Goal: Task Accomplishment & Management: Manage account settings

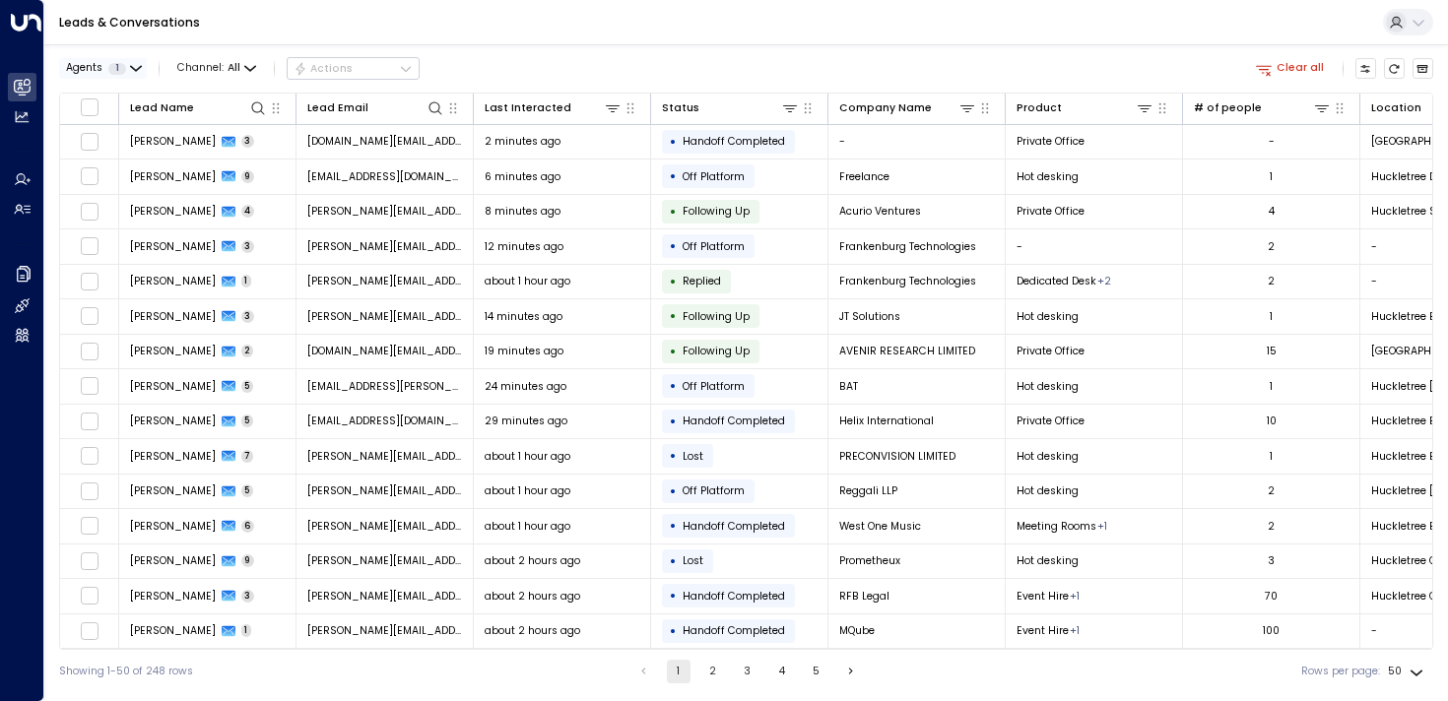
click at [117, 58] on button "Agents 1" at bounding box center [103, 68] width 88 height 21
click at [256, 160] on button "Apply" at bounding box center [253, 158] width 43 height 21
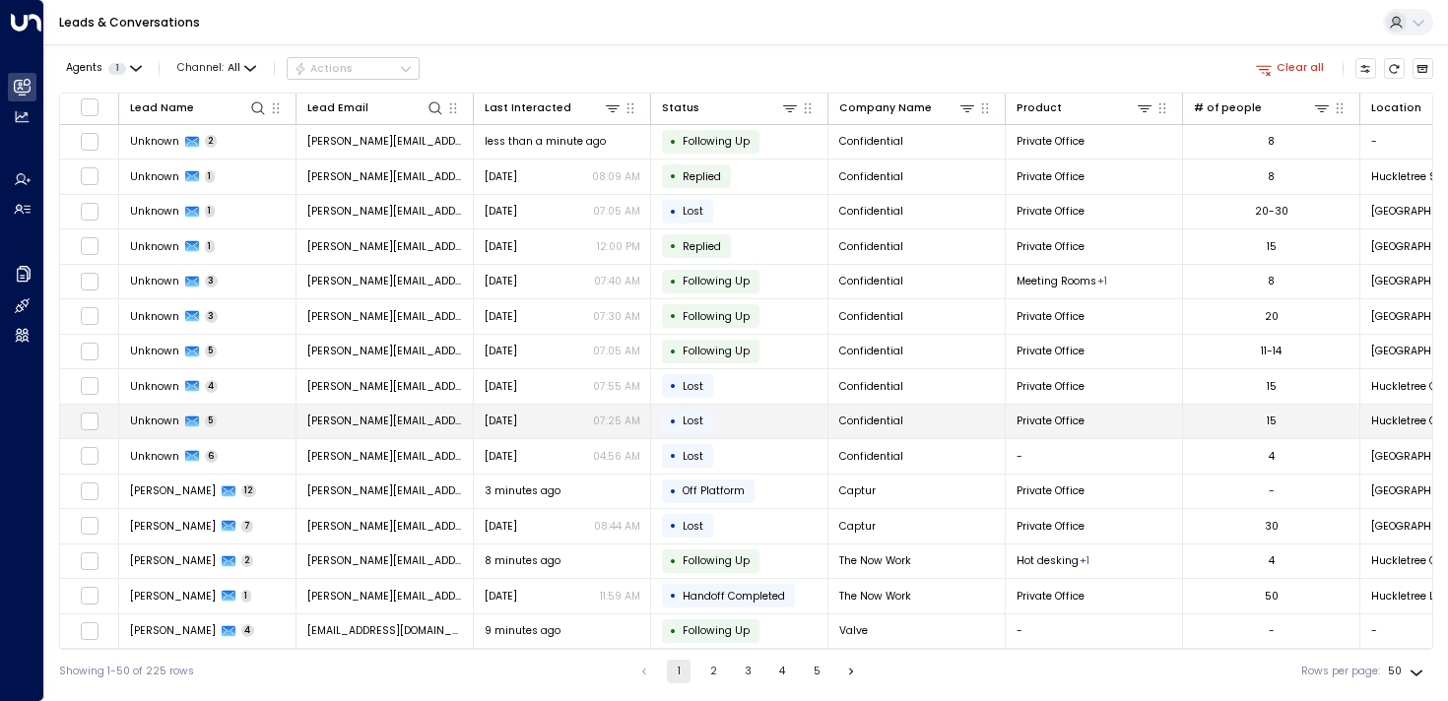
scroll to position [152, 0]
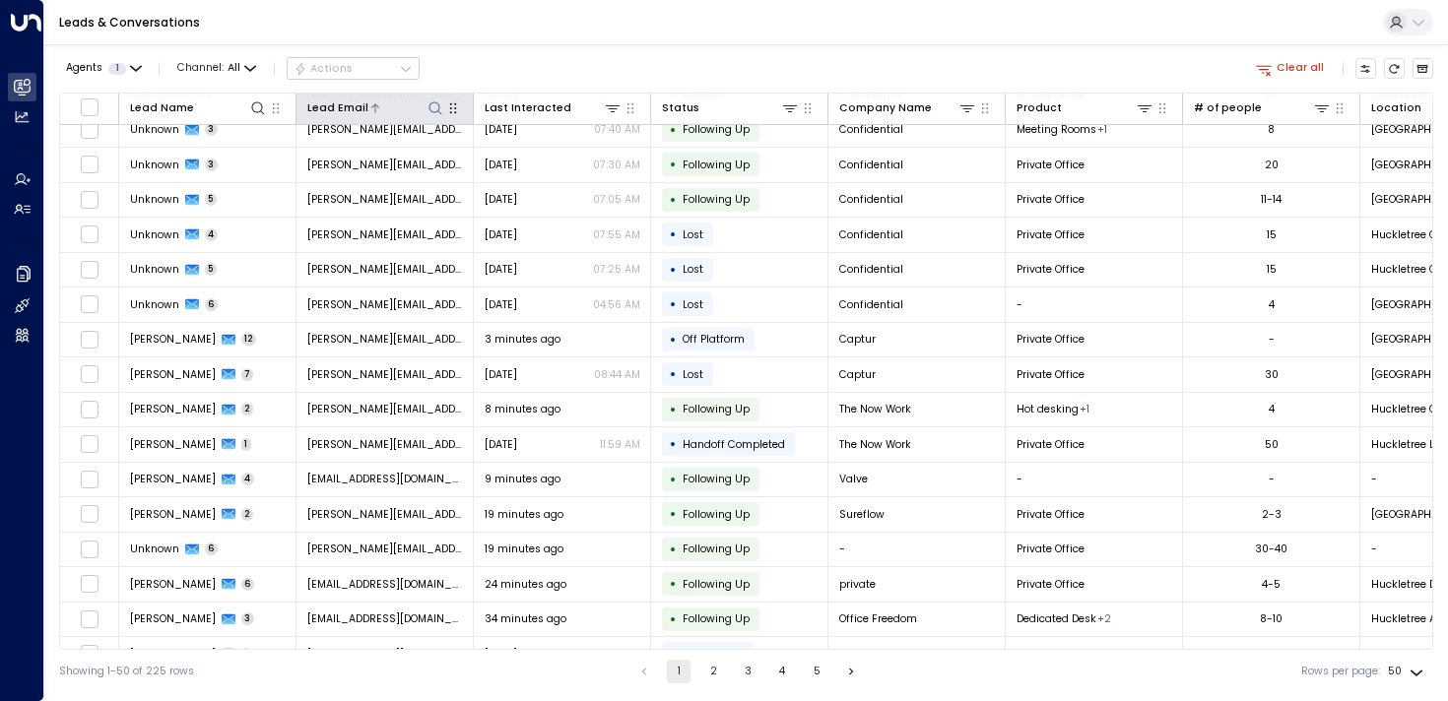
click at [427, 104] on icon at bounding box center [435, 108] width 16 height 16
type input "*******"
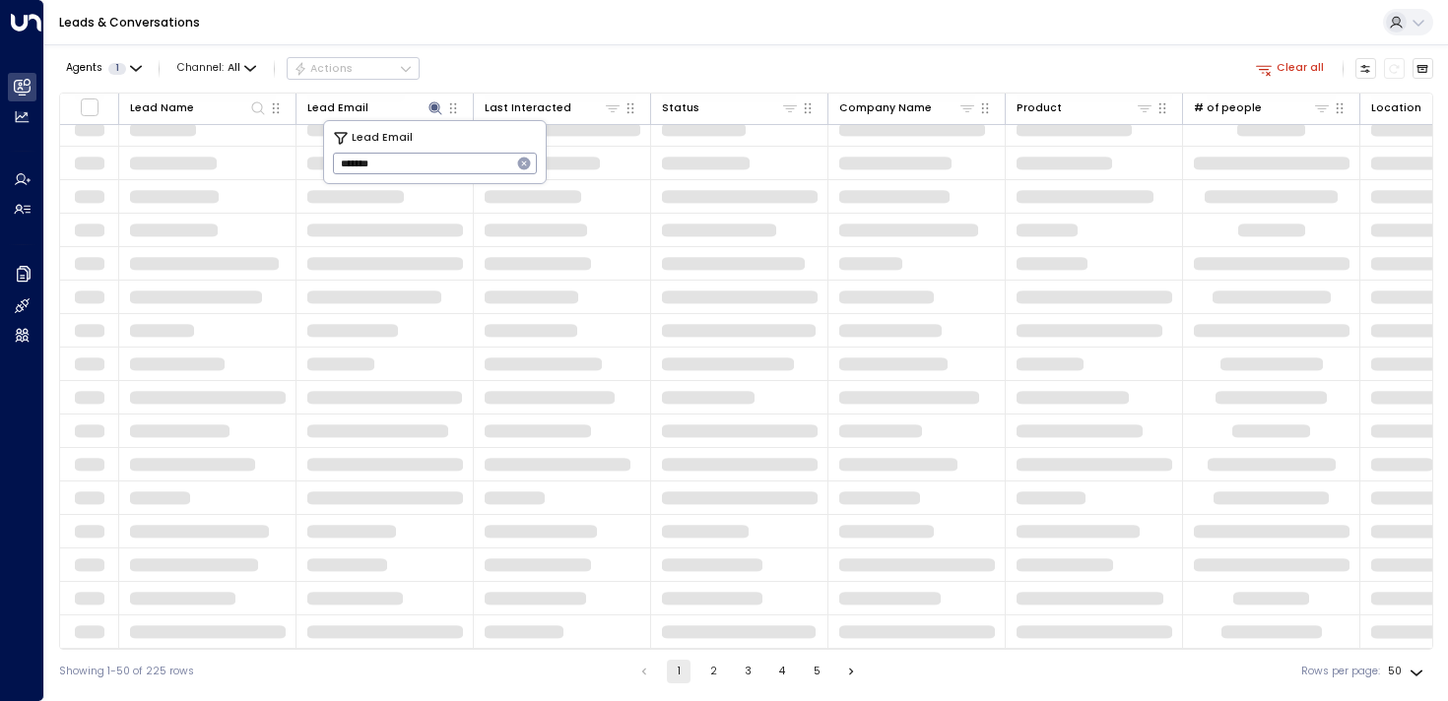
scroll to position [150, 0]
click at [640, 52] on div "Agents 1 Channel: All Actions Clear all" at bounding box center [746, 68] width 1374 height 33
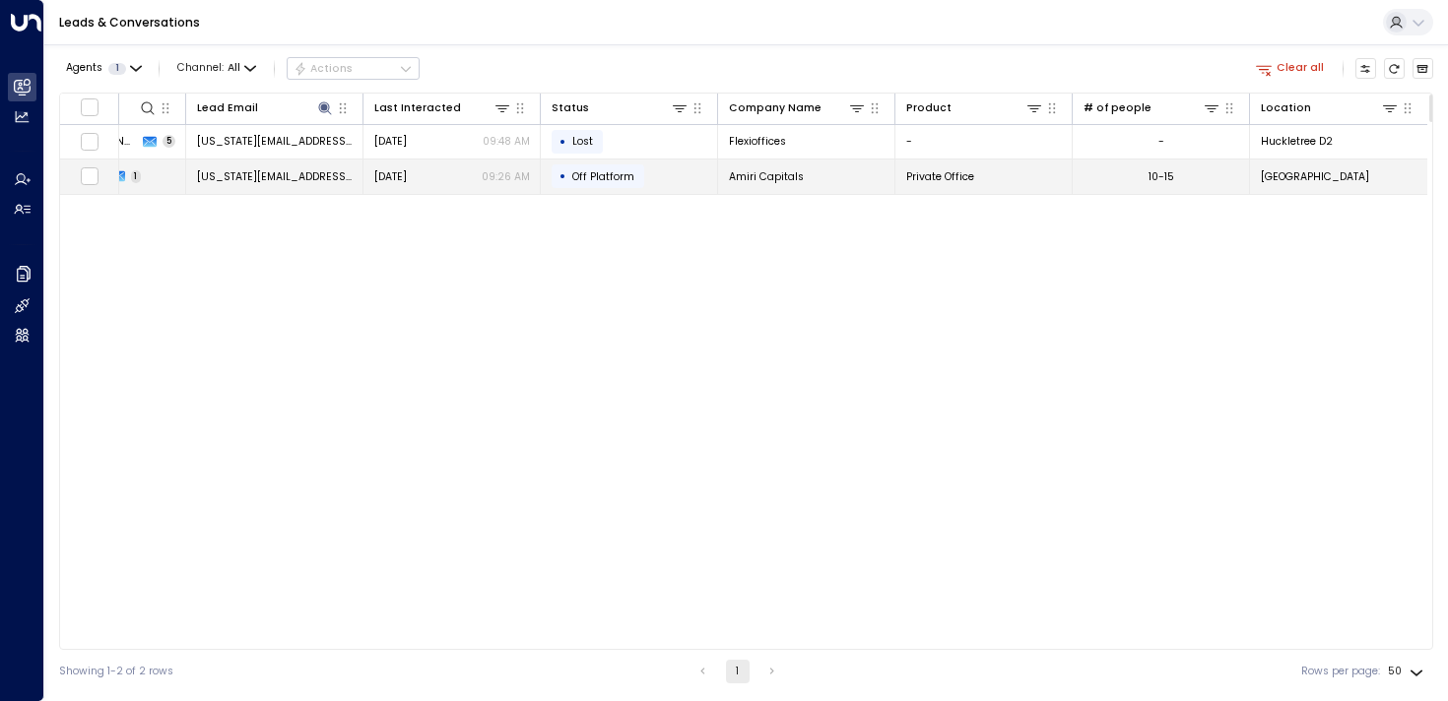
scroll to position [0, 0]
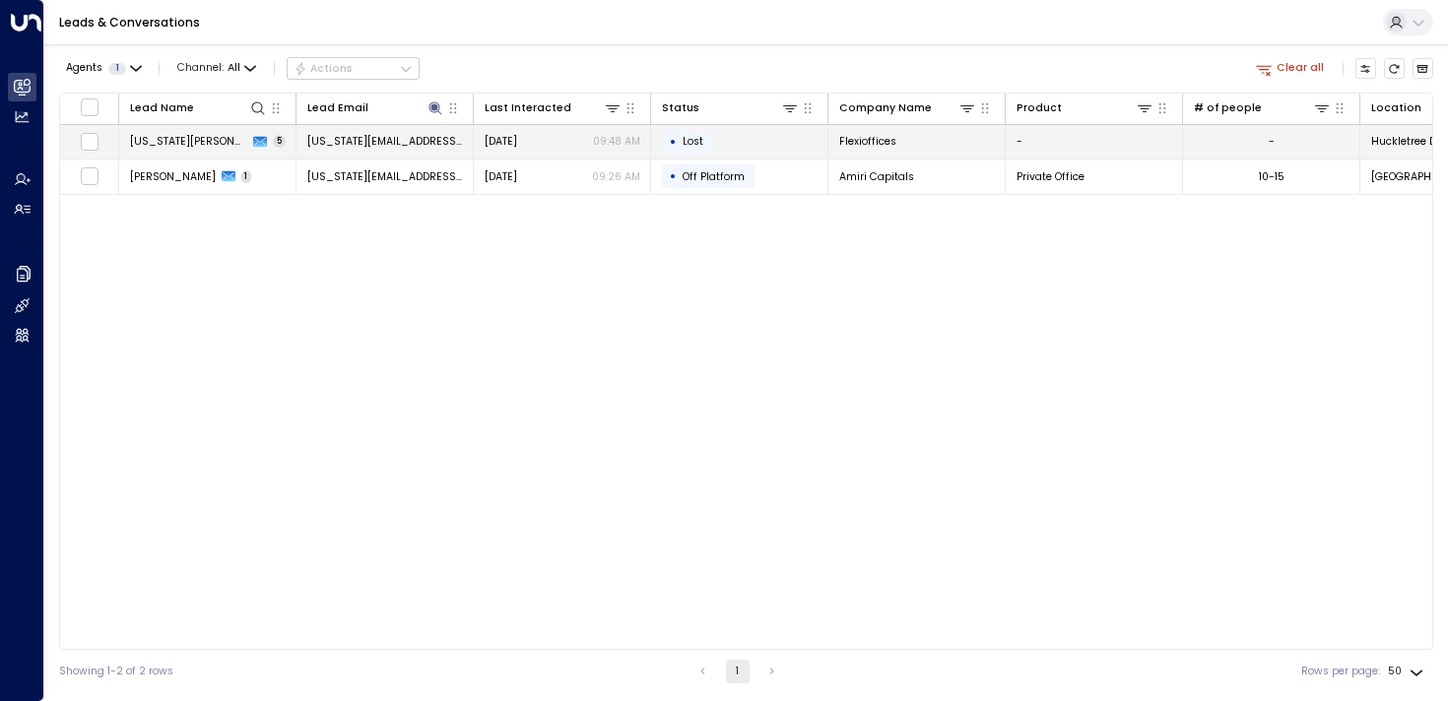
click at [140, 141] on span "[US_STATE][PERSON_NAME]" at bounding box center [189, 141] width 118 height 15
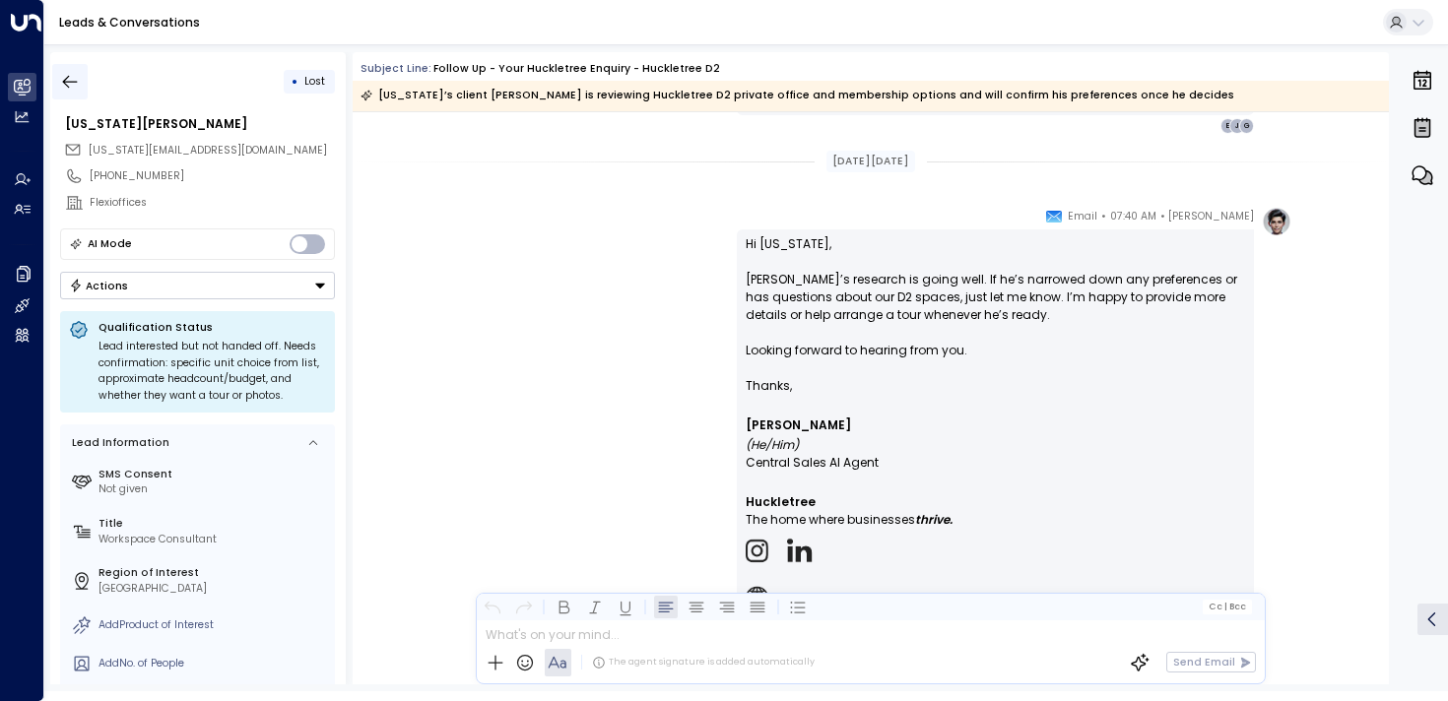
click at [69, 76] on icon "button" at bounding box center [70, 82] width 20 height 20
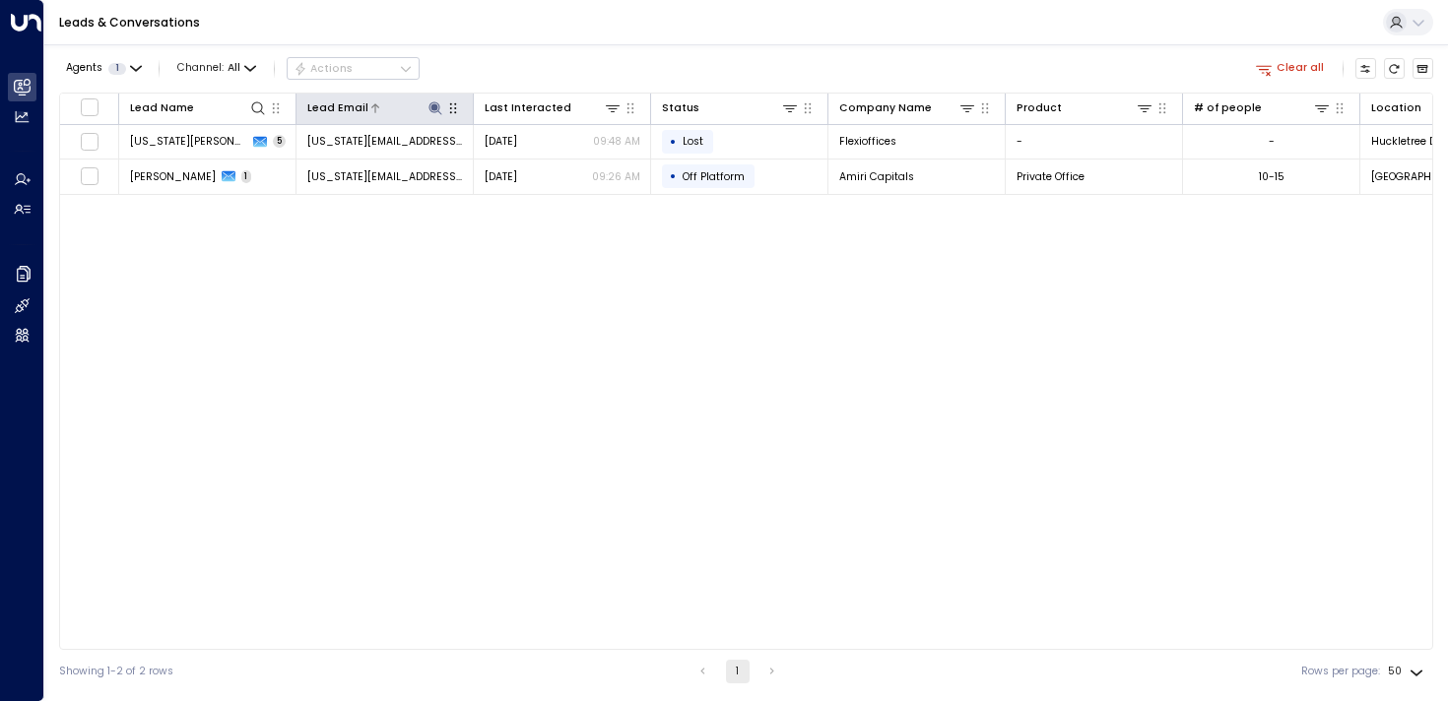
click at [439, 113] on icon at bounding box center [435, 108] width 16 height 16
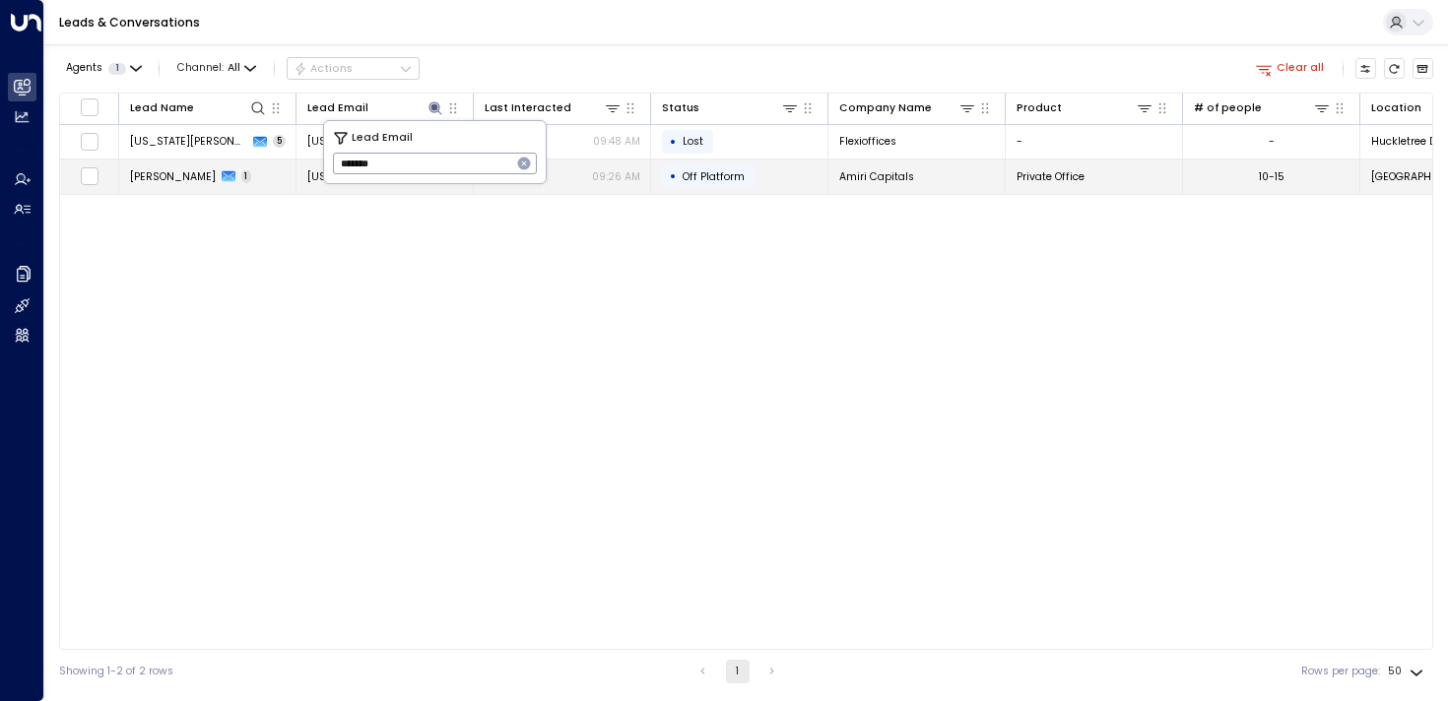
drag, startPoint x: 411, startPoint y: 167, endPoint x: 227, endPoint y: 163, distance: 184.3
click at [232, 163] on body "Overview Leads & Conversations Leads & Conversations Analytics Analytics Agents…" at bounding box center [724, 346] width 1448 height 693
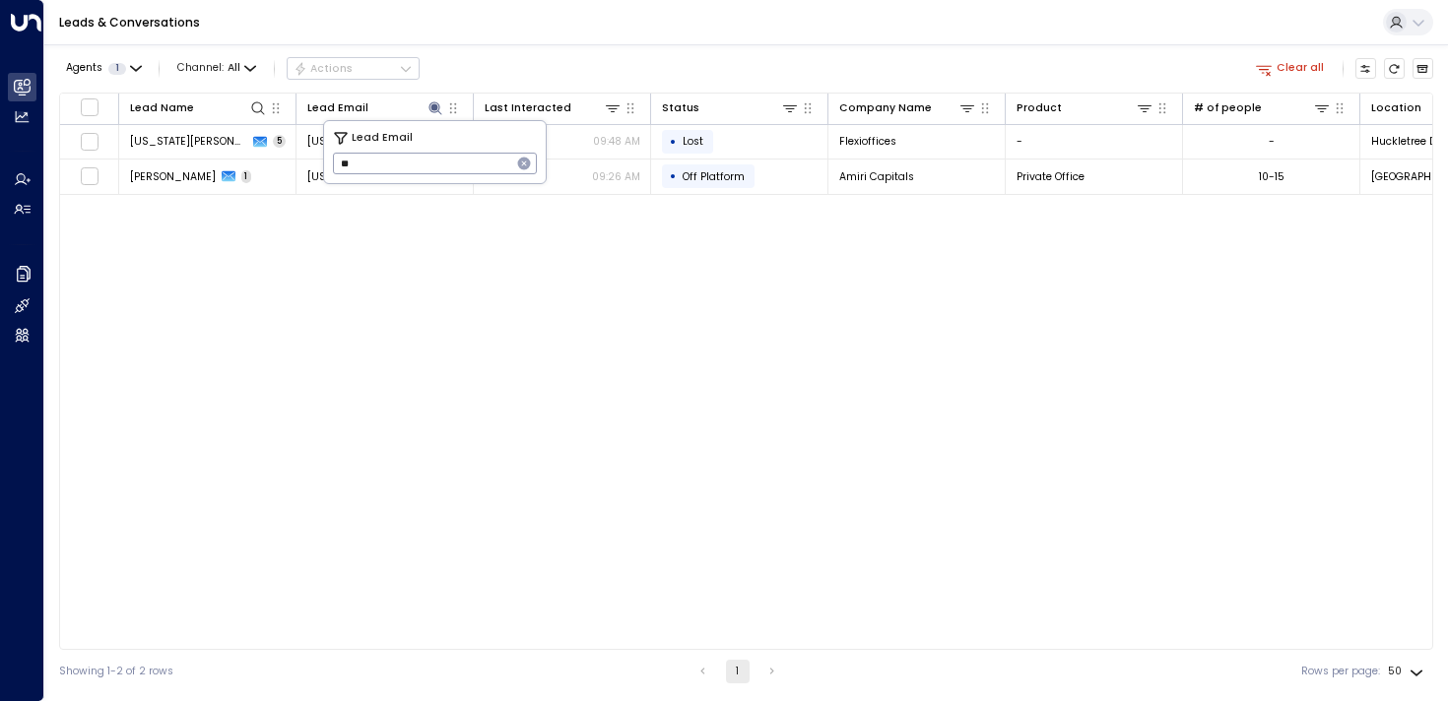
type input "*"
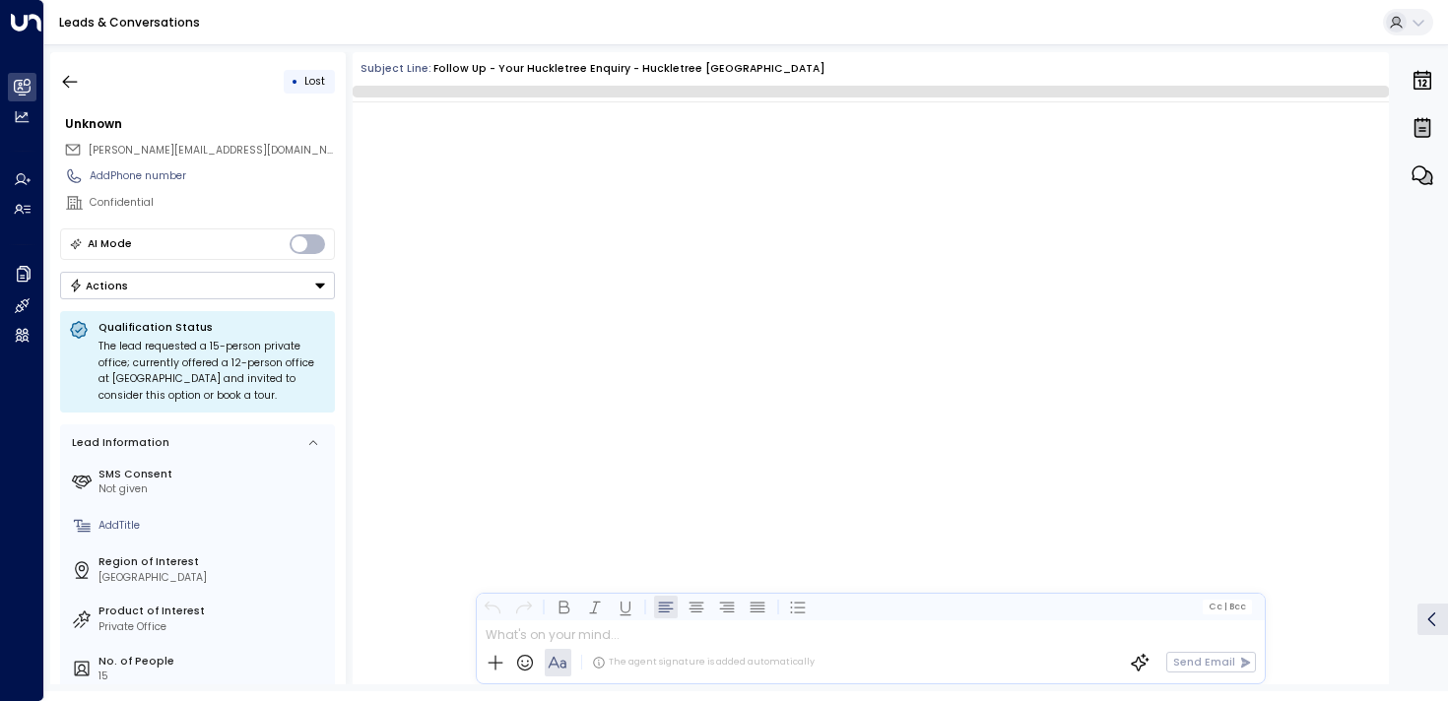
scroll to position [3225, 0]
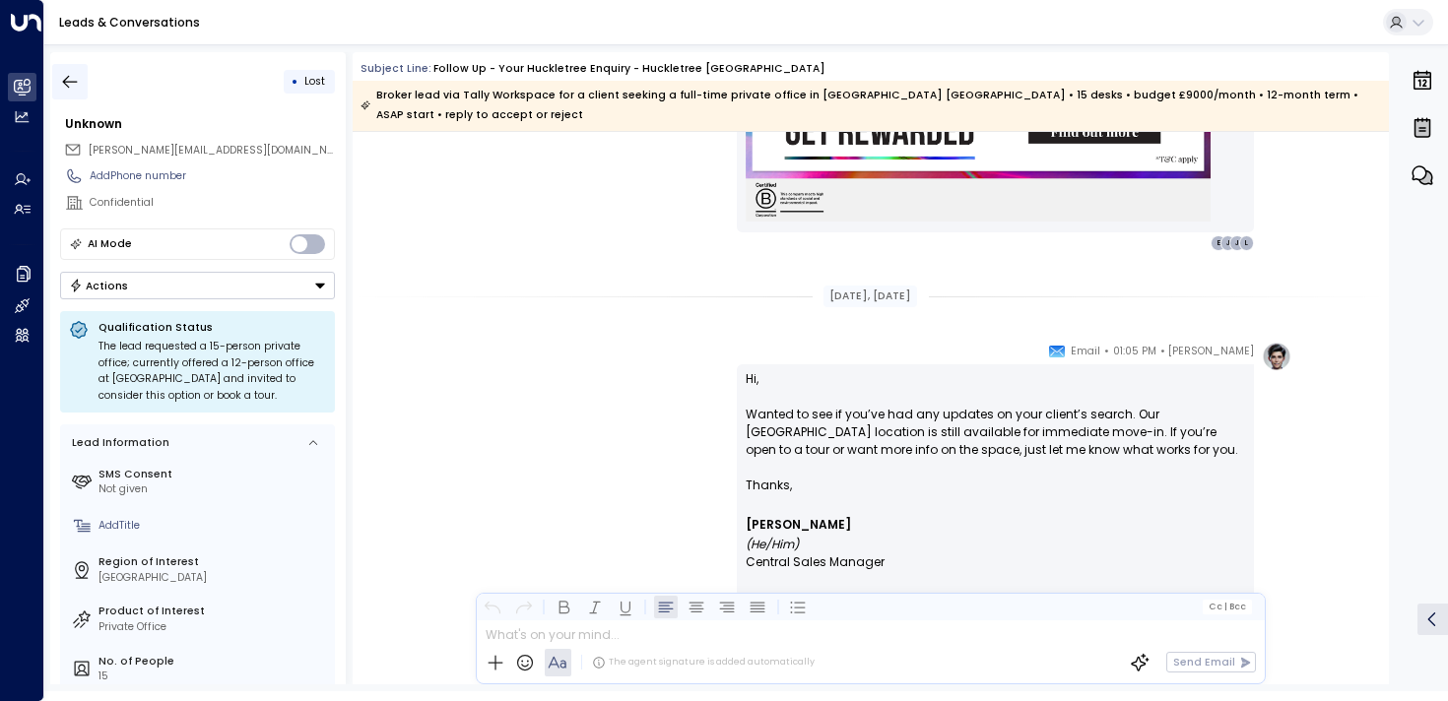
click at [80, 82] on button "button" at bounding box center [69, 81] width 35 height 35
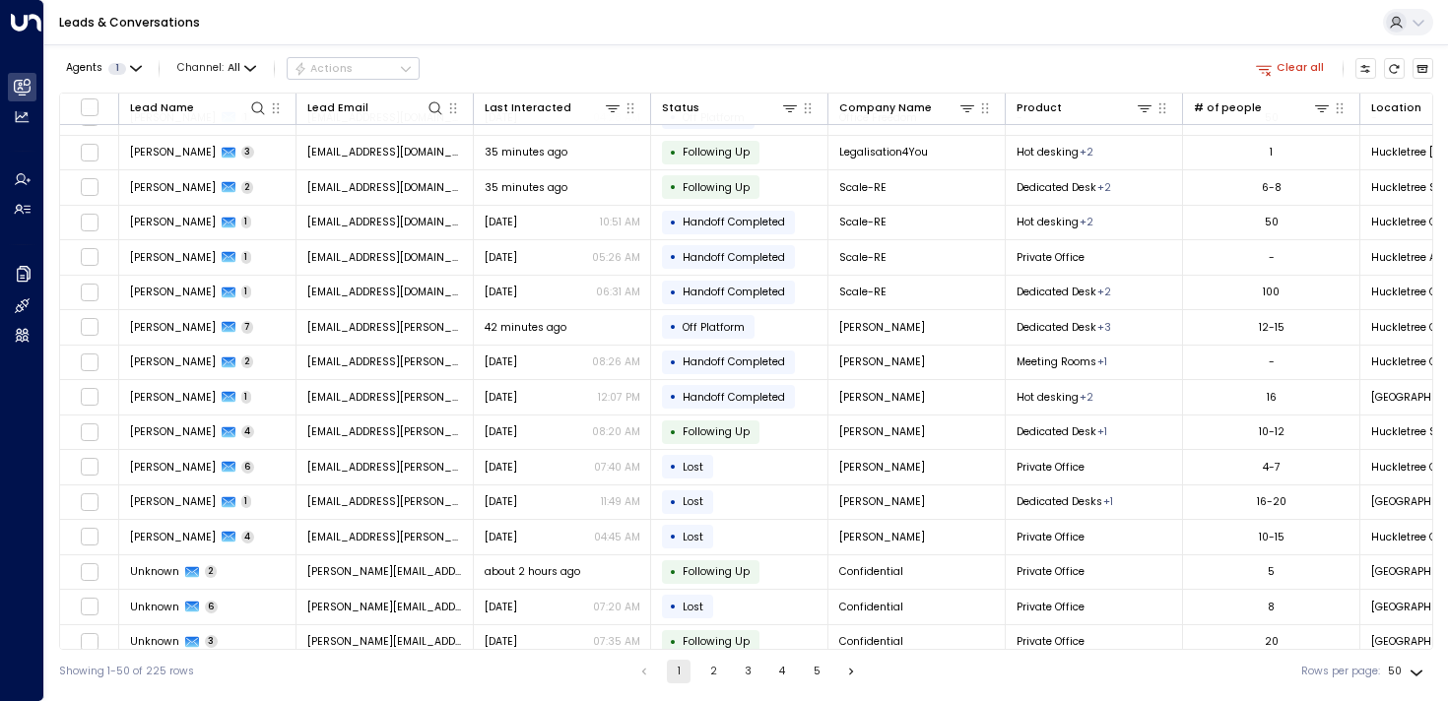
scroll to position [1228, 0]
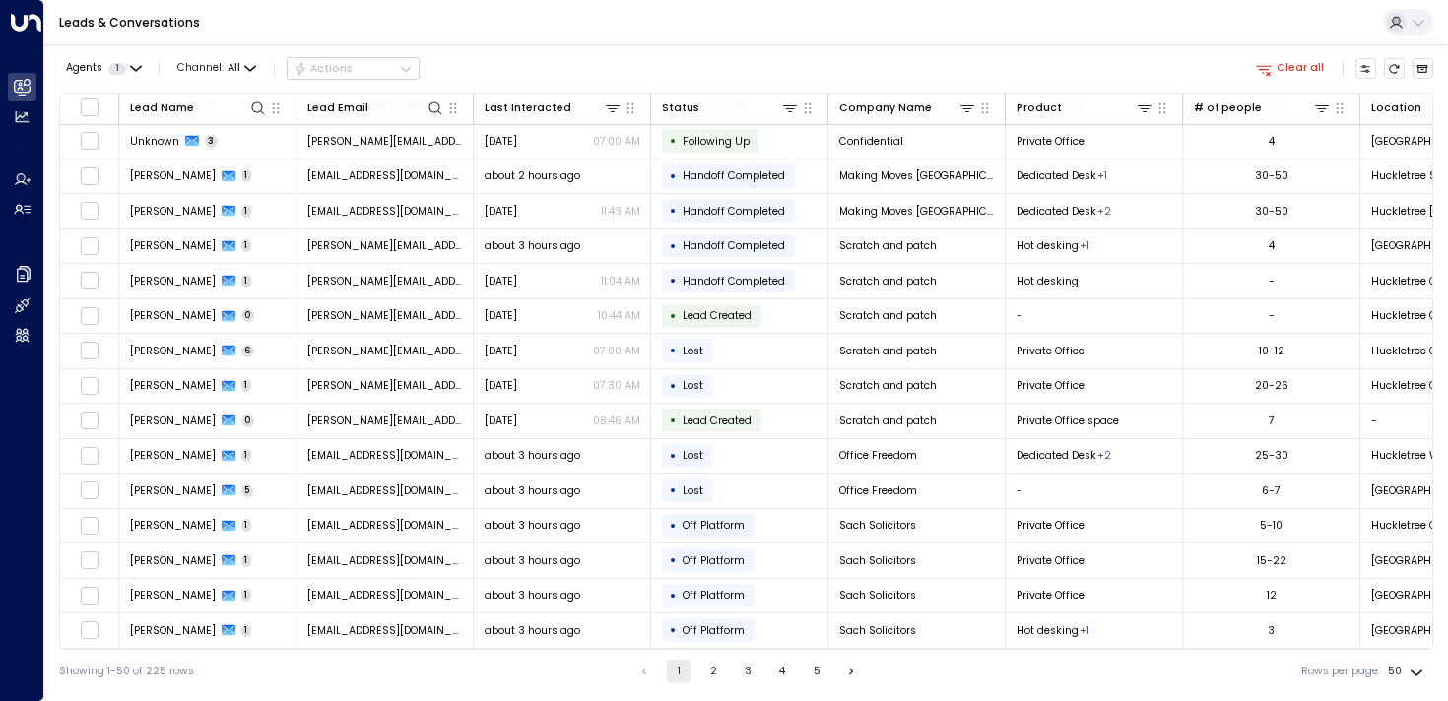
click at [704, 675] on button "2" at bounding box center [713, 672] width 24 height 24
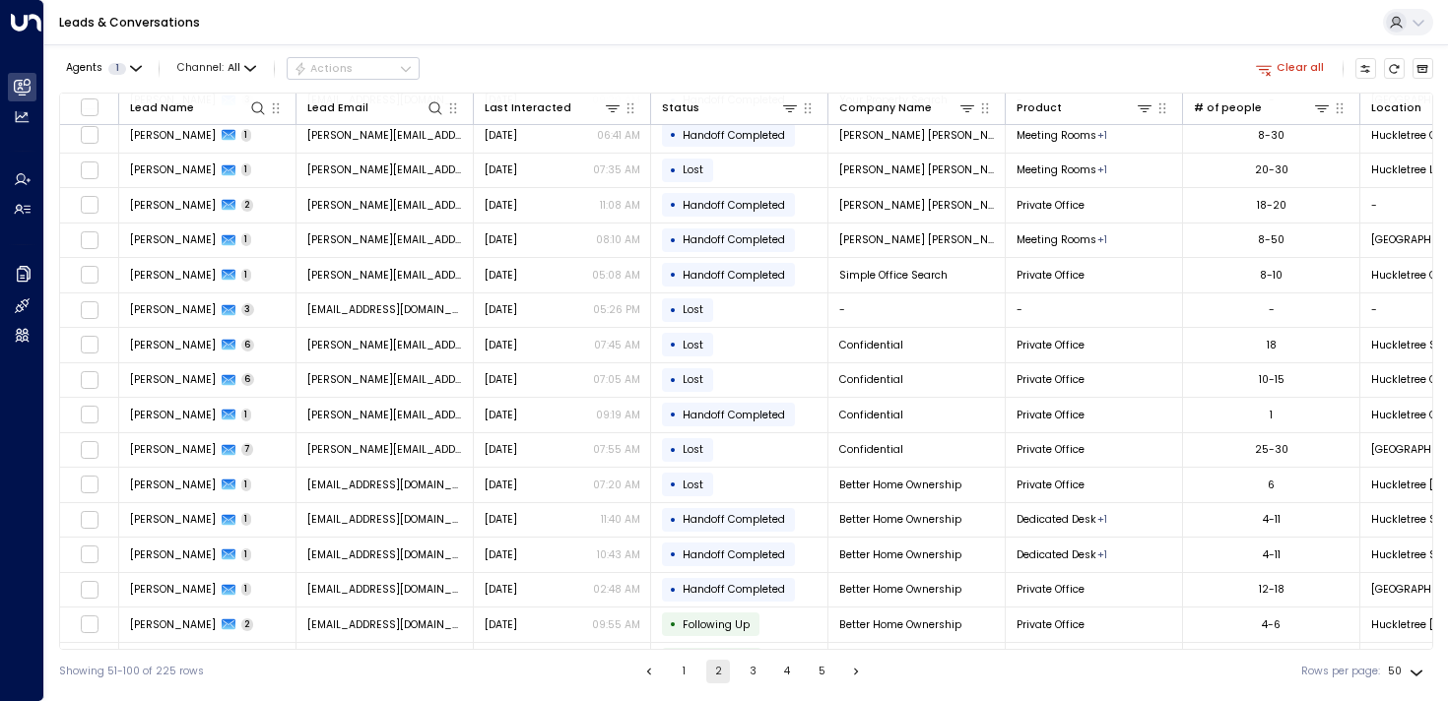
scroll to position [1228, 0]
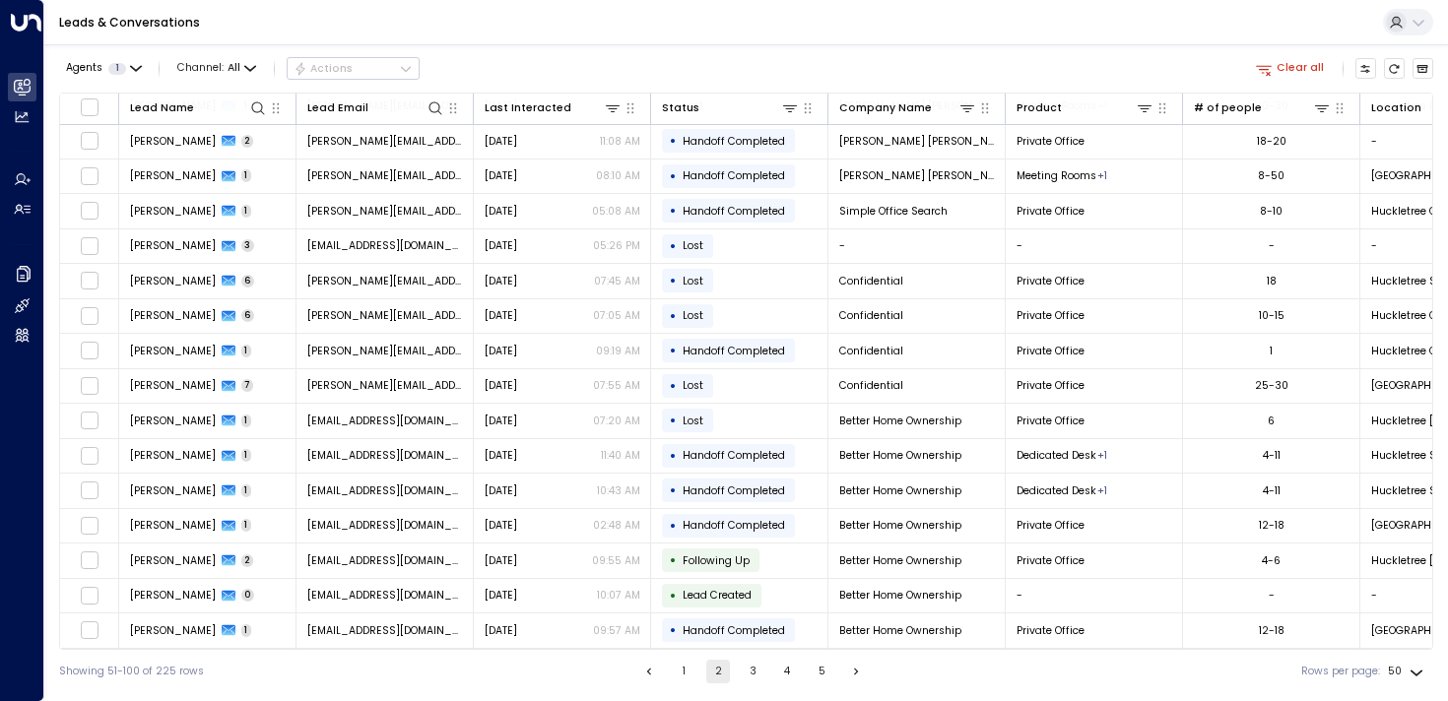
click at [676, 673] on button "1" at bounding box center [684, 672] width 24 height 24
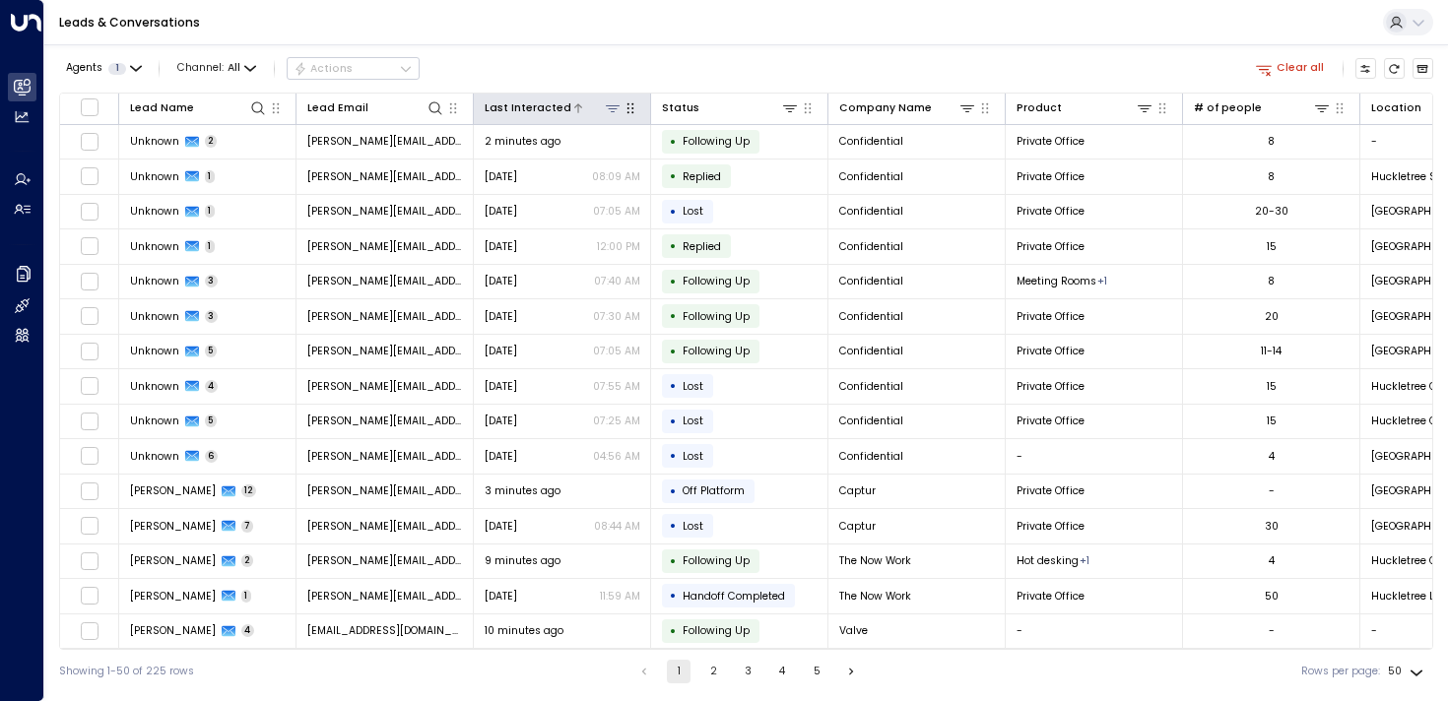
click at [609, 108] on icon at bounding box center [613, 108] width 14 height 7
click at [609, 107] on icon at bounding box center [613, 108] width 14 height 7
click at [572, 112] on icon at bounding box center [578, 108] width 12 height 12
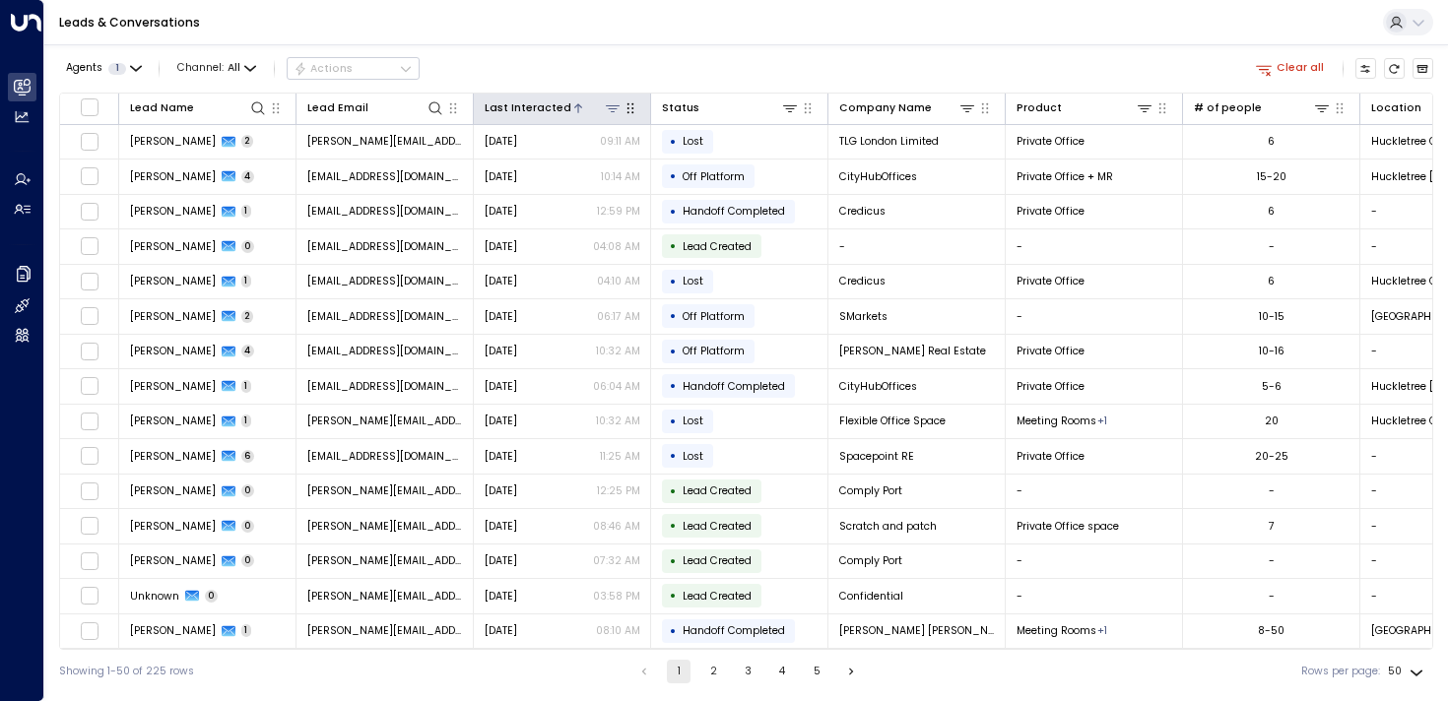
click at [572, 112] on icon at bounding box center [578, 108] width 12 height 12
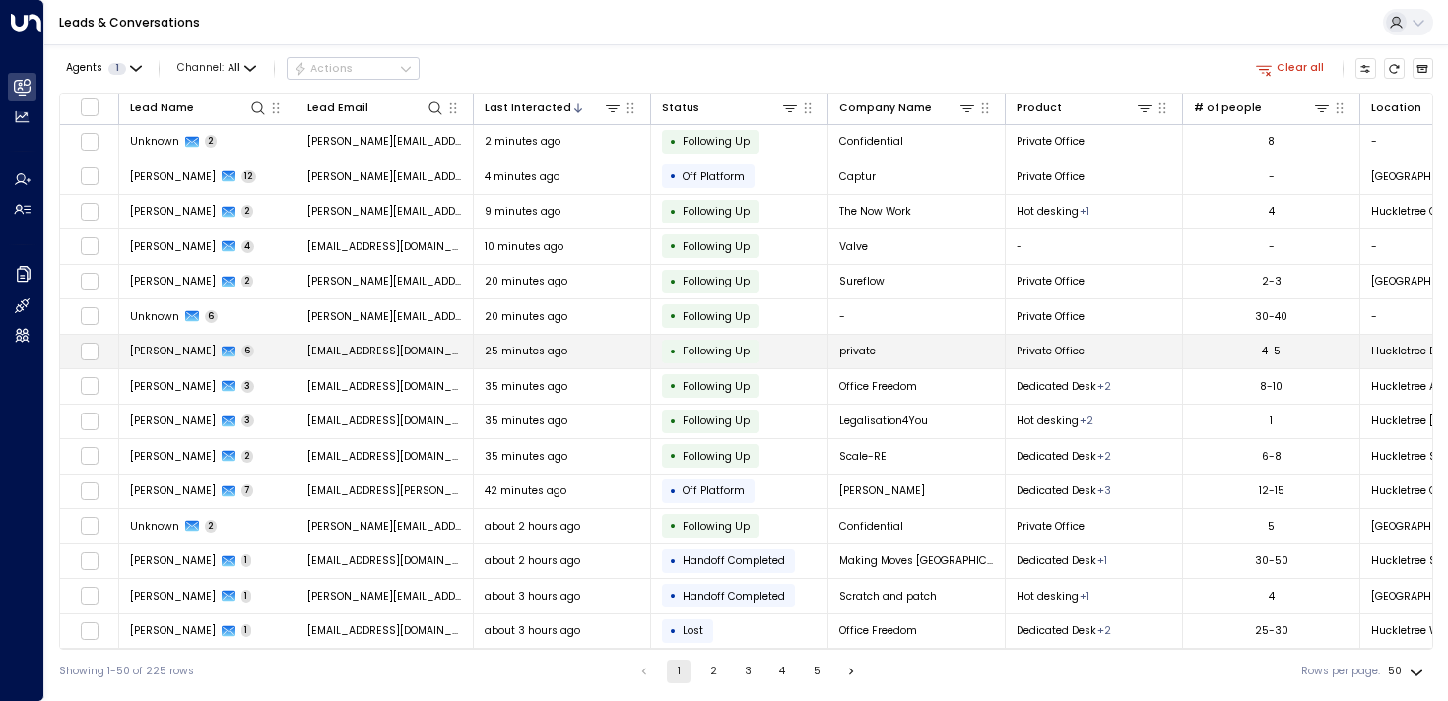
click at [148, 354] on span "[PERSON_NAME]" at bounding box center [173, 351] width 86 height 15
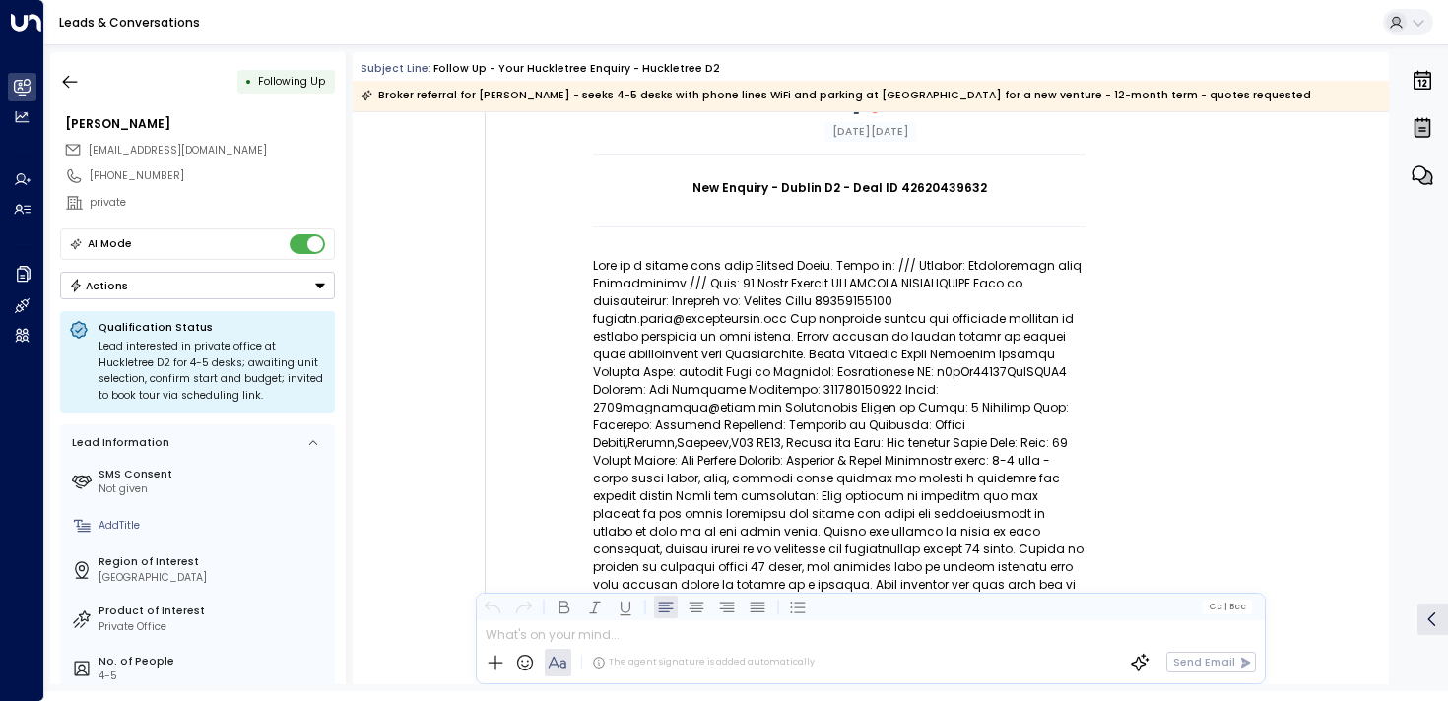
scroll to position [187, 0]
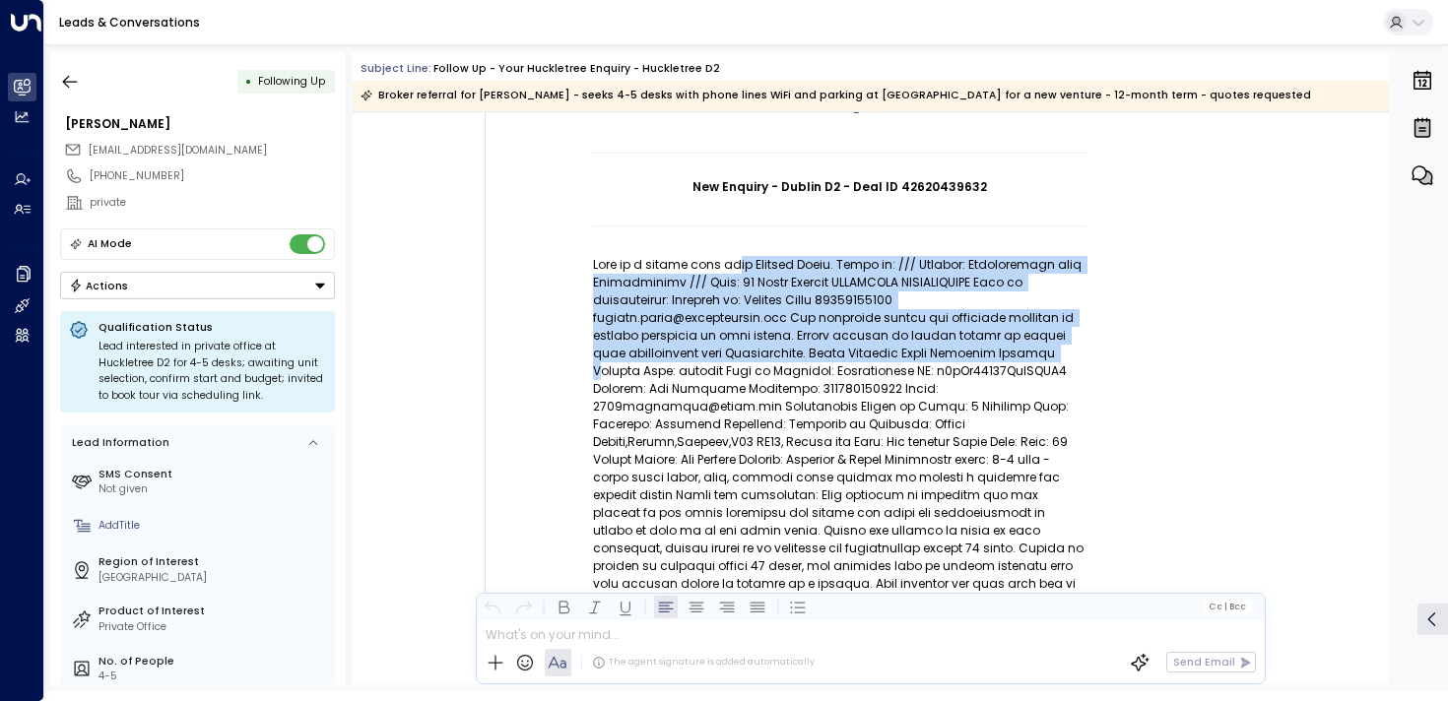
drag, startPoint x: 721, startPoint y: 269, endPoint x: 721, endPoint y: 356, distance: 86.7
click at [721, 356] on p at bounding box center [839, 486] width 492 height 461
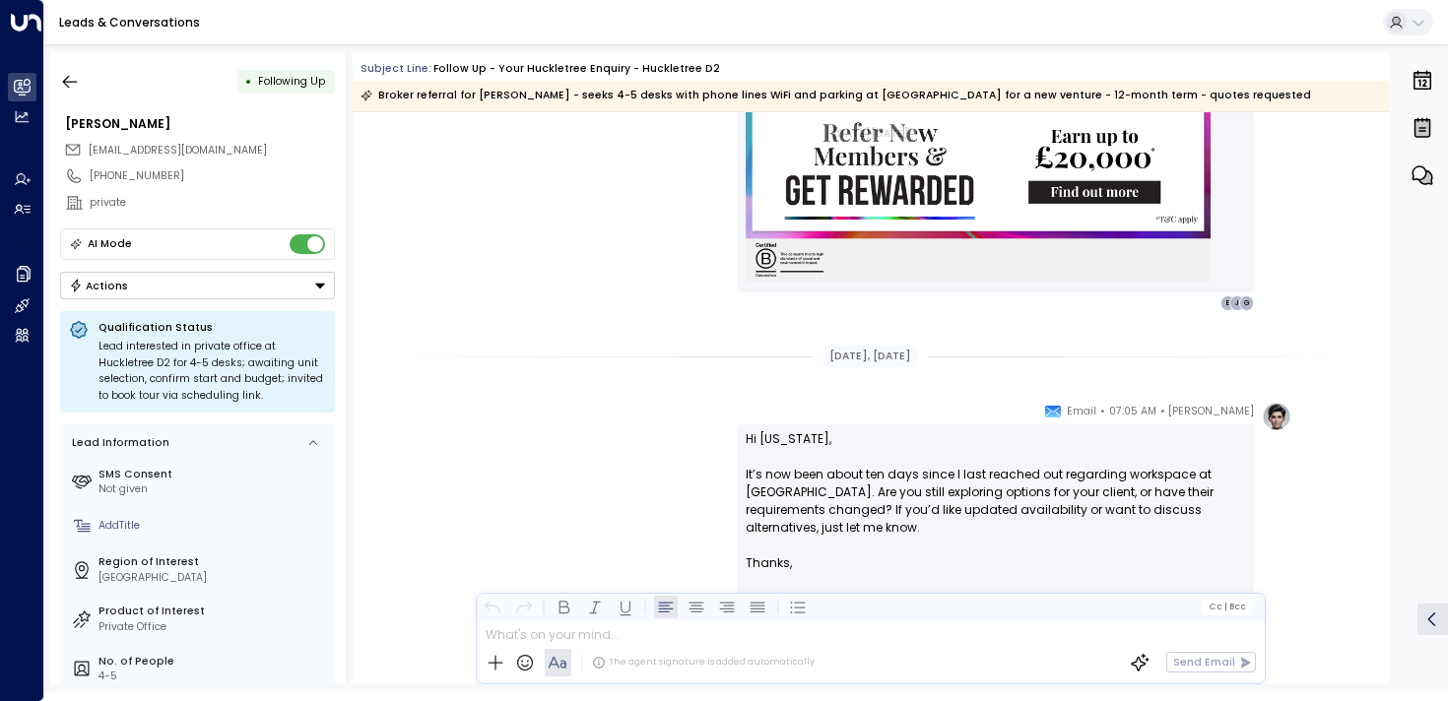
scroll to position [4056, 0]
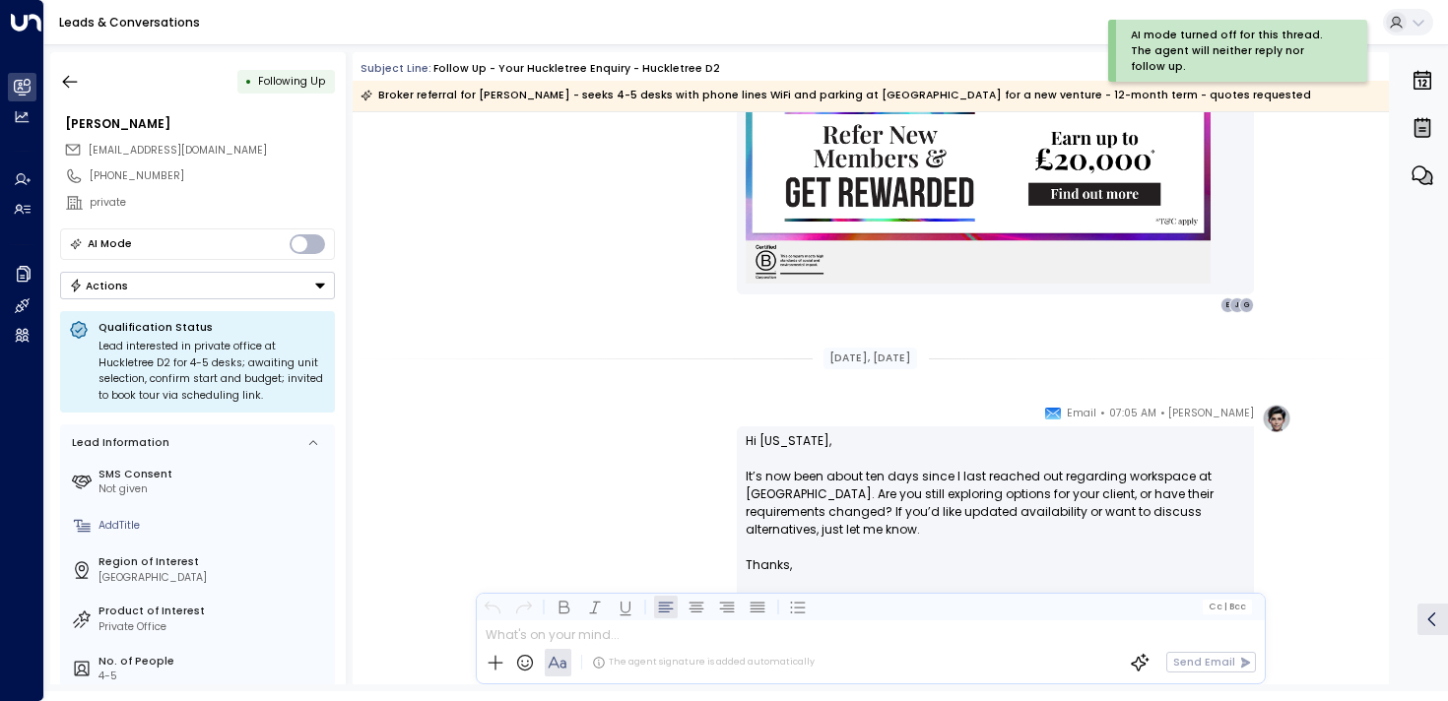
click at [591, 573] on div "[PERSON_NAME] • 07:05 AM • Email Hi [US_STATE], It’s now been about ten days si…" at bounding box center [870, 711] width 842 height 614
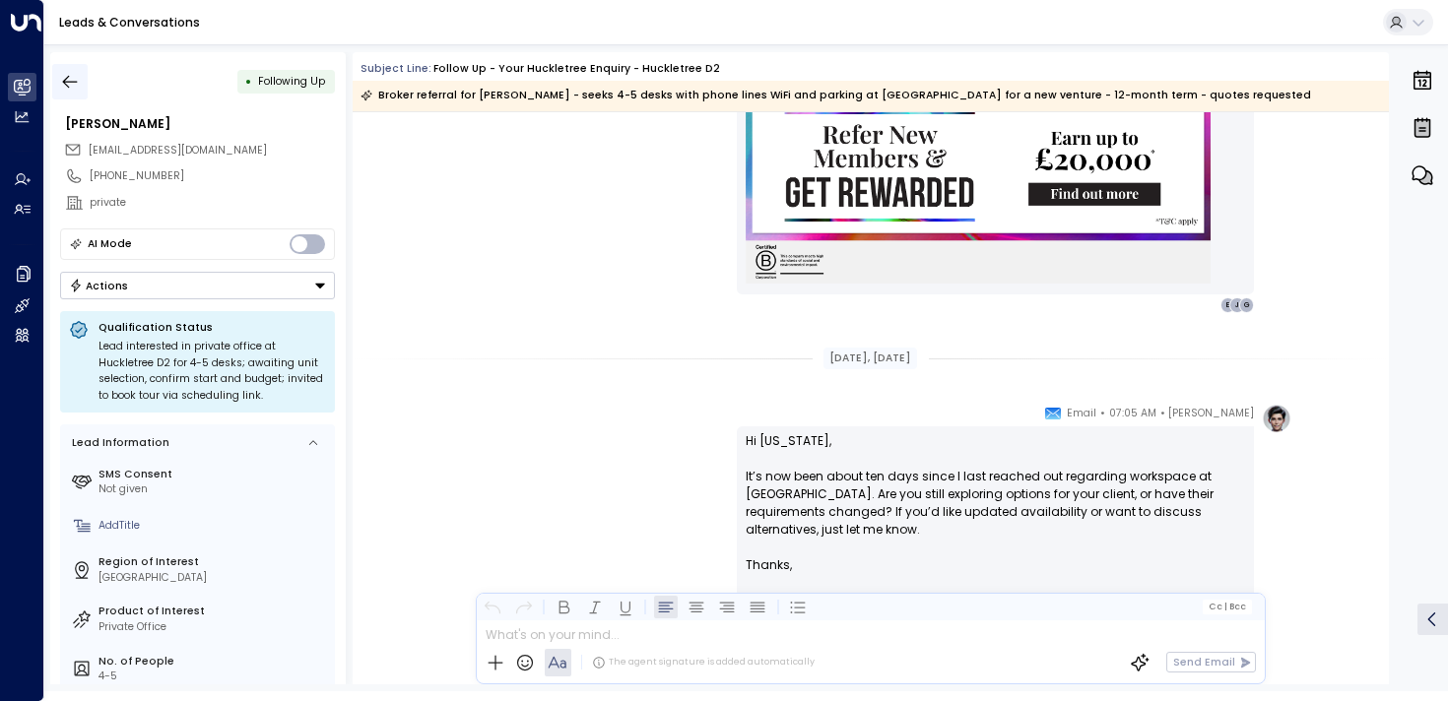
click at [68, 85] on icon "button" at bounding box center [70, 82] width 20 height 20
